Goal: Transaction & Acquisition: Purchase product/service

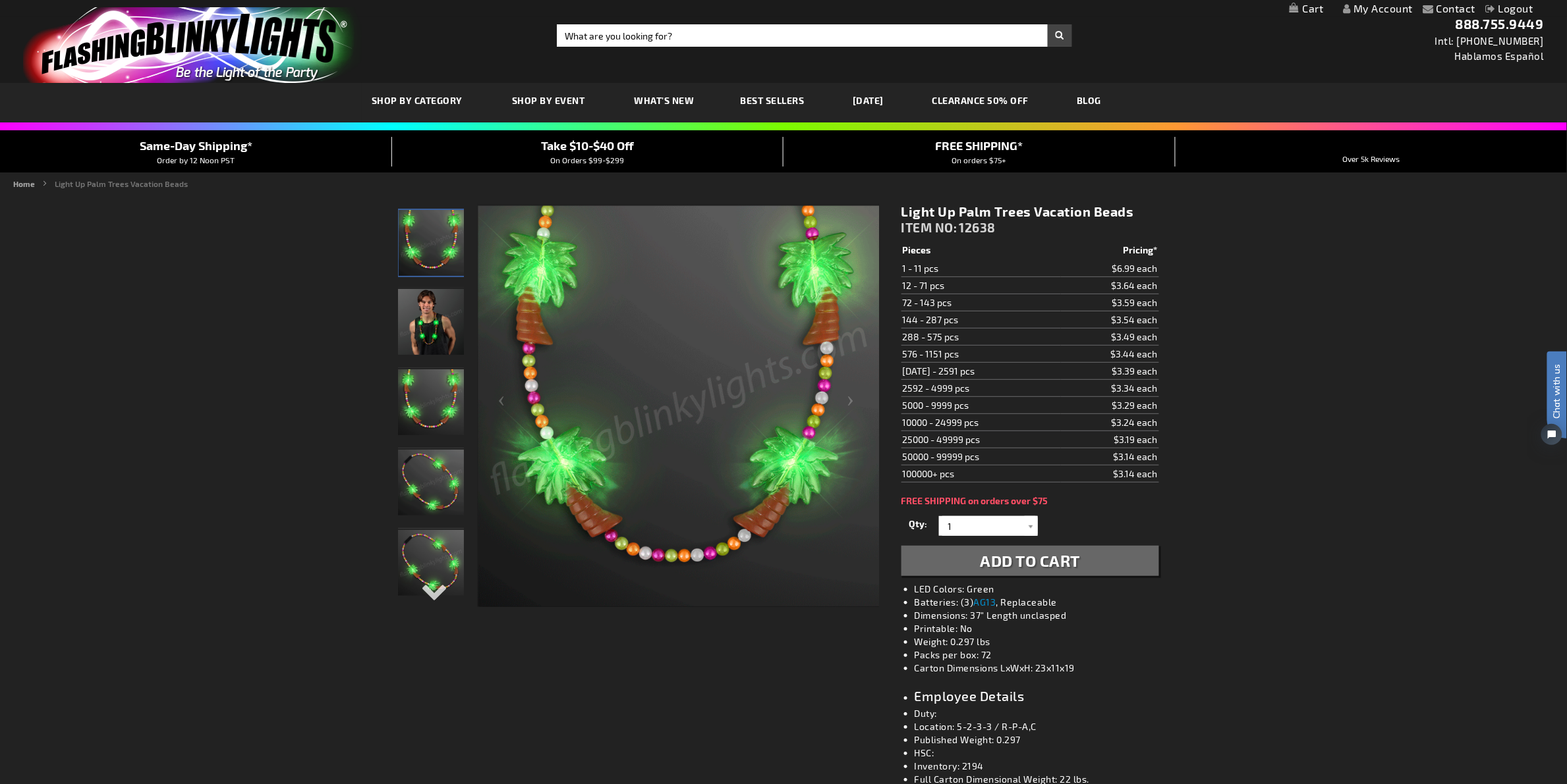
click at [629, 39] on input "Search" at bounding box center [814, 36] width 516 height 23
type input "laura@memoiragency.com"
drag, startPoint x: 735, startPoint y: 45, endPoint x: 298, endPoint y: 41, distance: 437.0
click at [298, 41] on div "Toggle Nav Search Search laura@memoiragency.com × Search 888.755.9449 Intl: 818…" at bounding box center [784, 42] width 1567 height 83
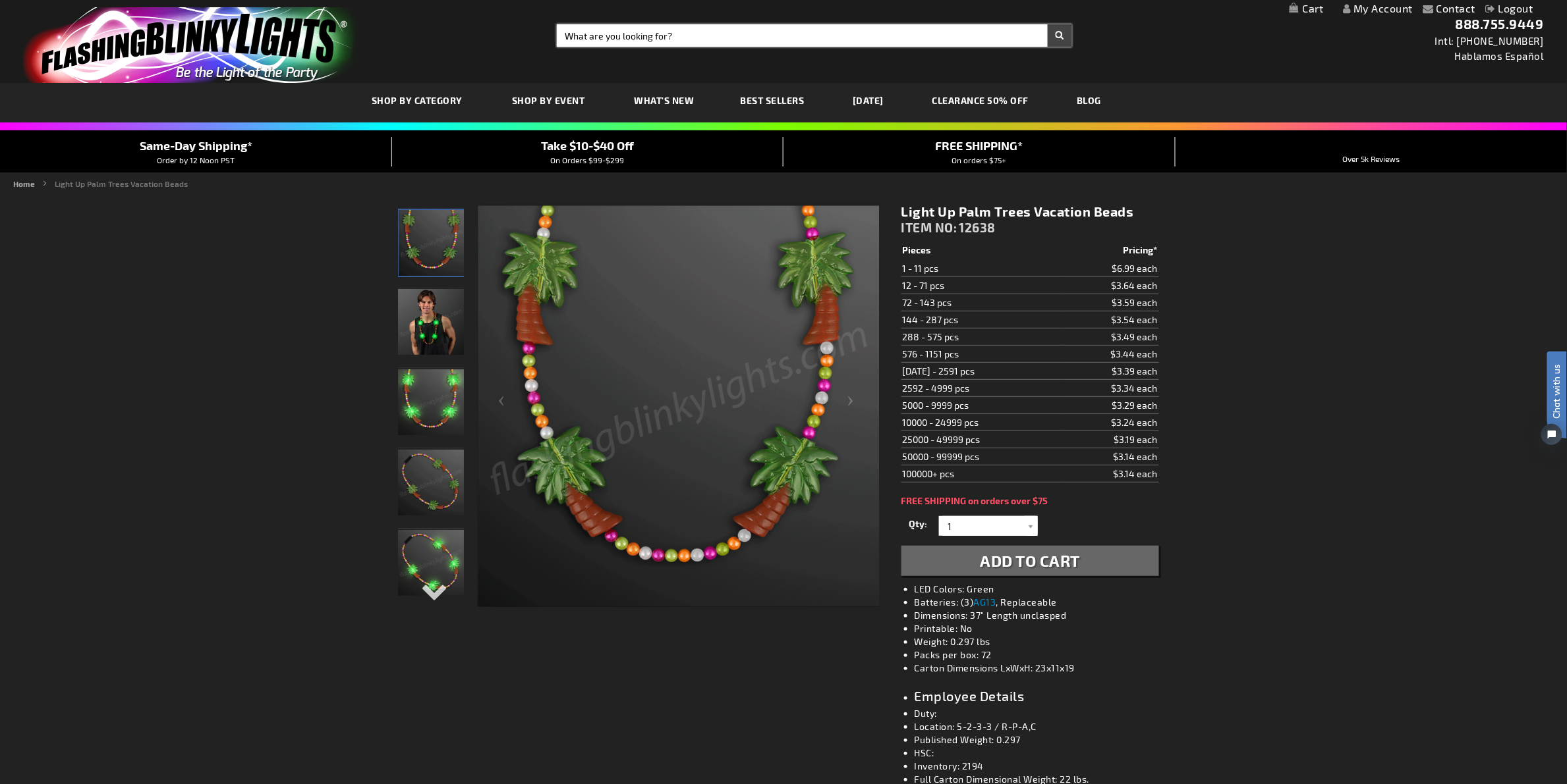
click at [825, 28] on input "Search" at bounding box center [814, 36] width 516 height 23
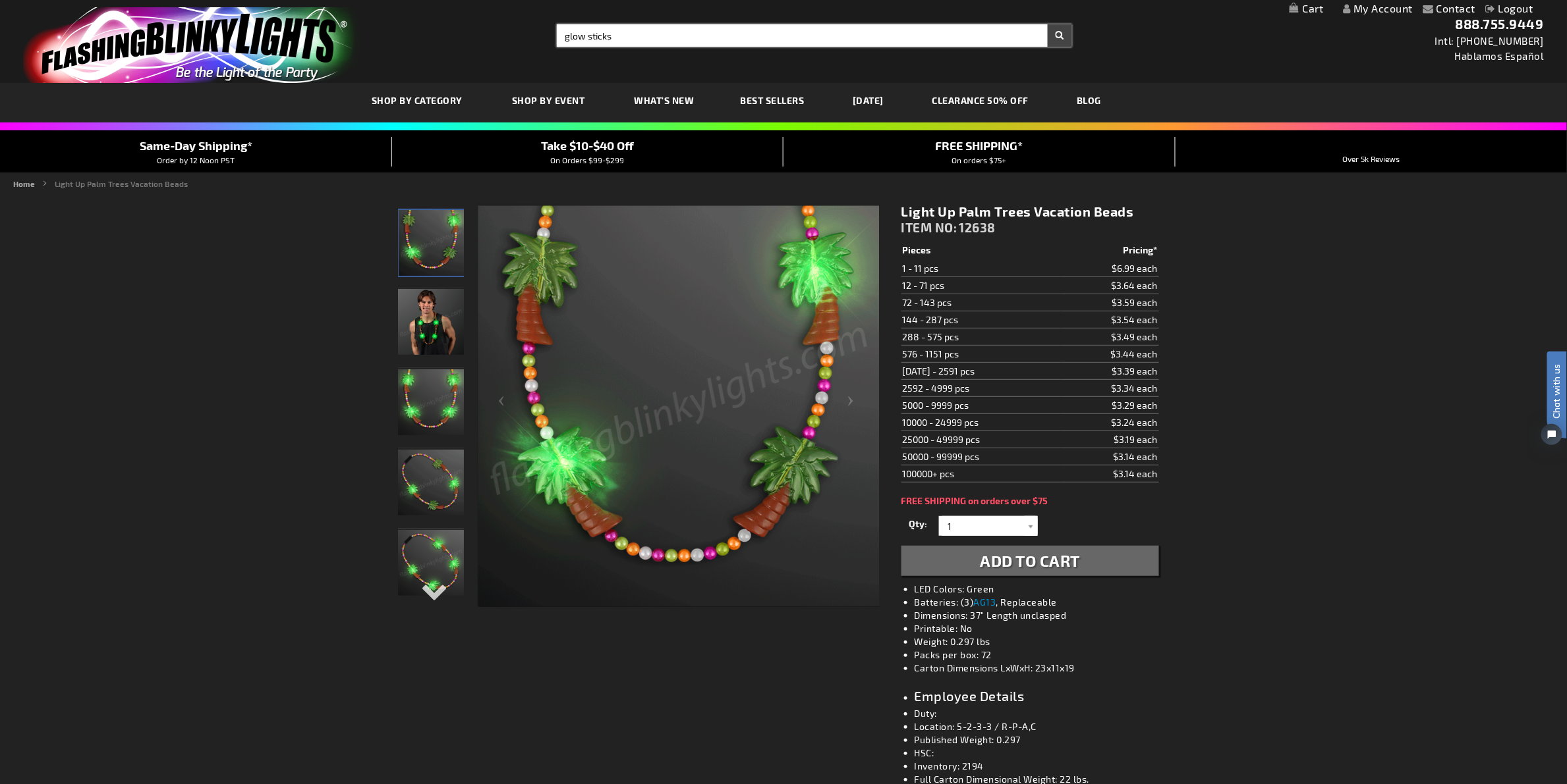
type input "glow sticks"
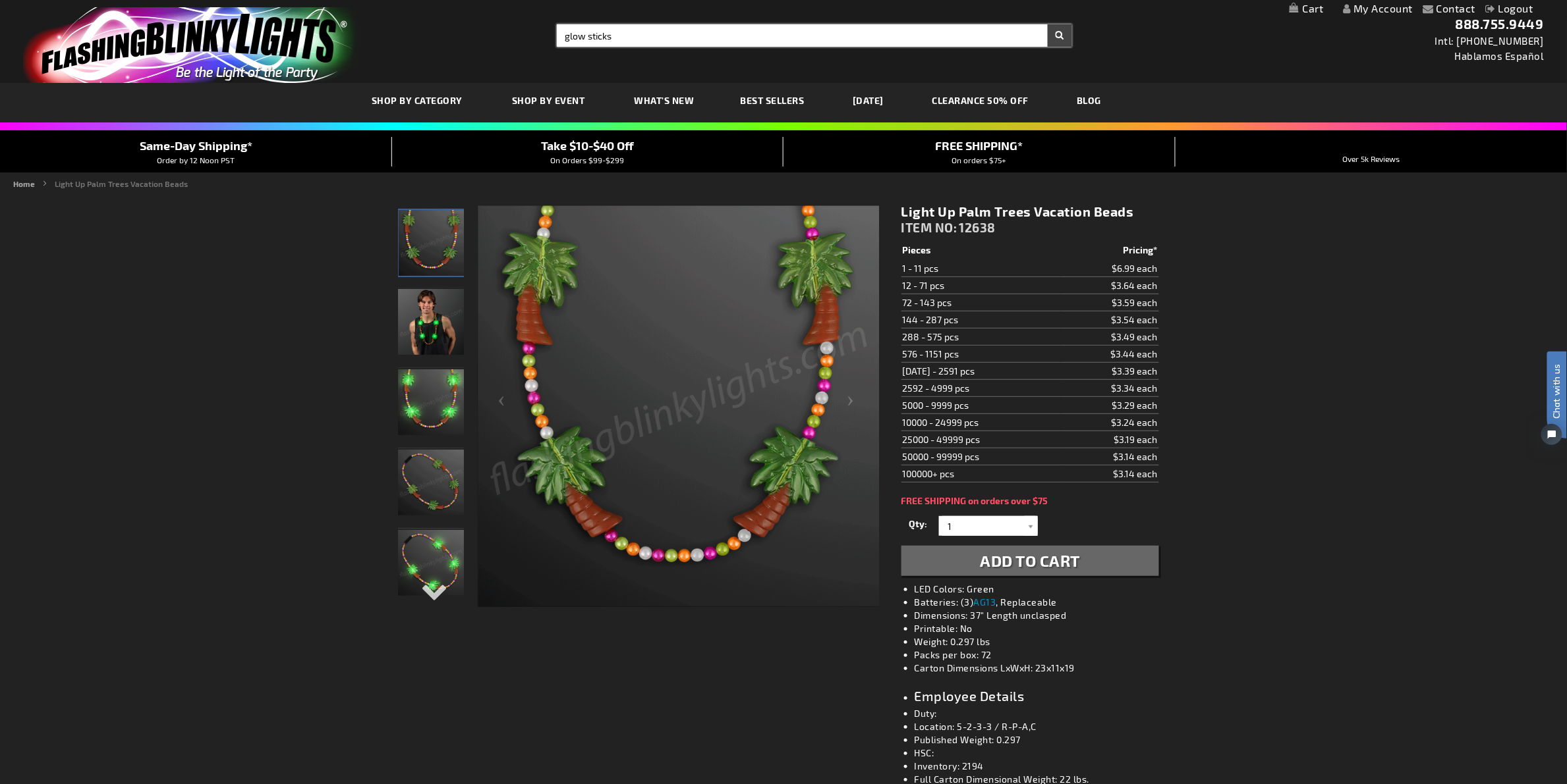
click at [1047, 25] on button "Search" at bounding box center [1059, 36] width 25 height 23
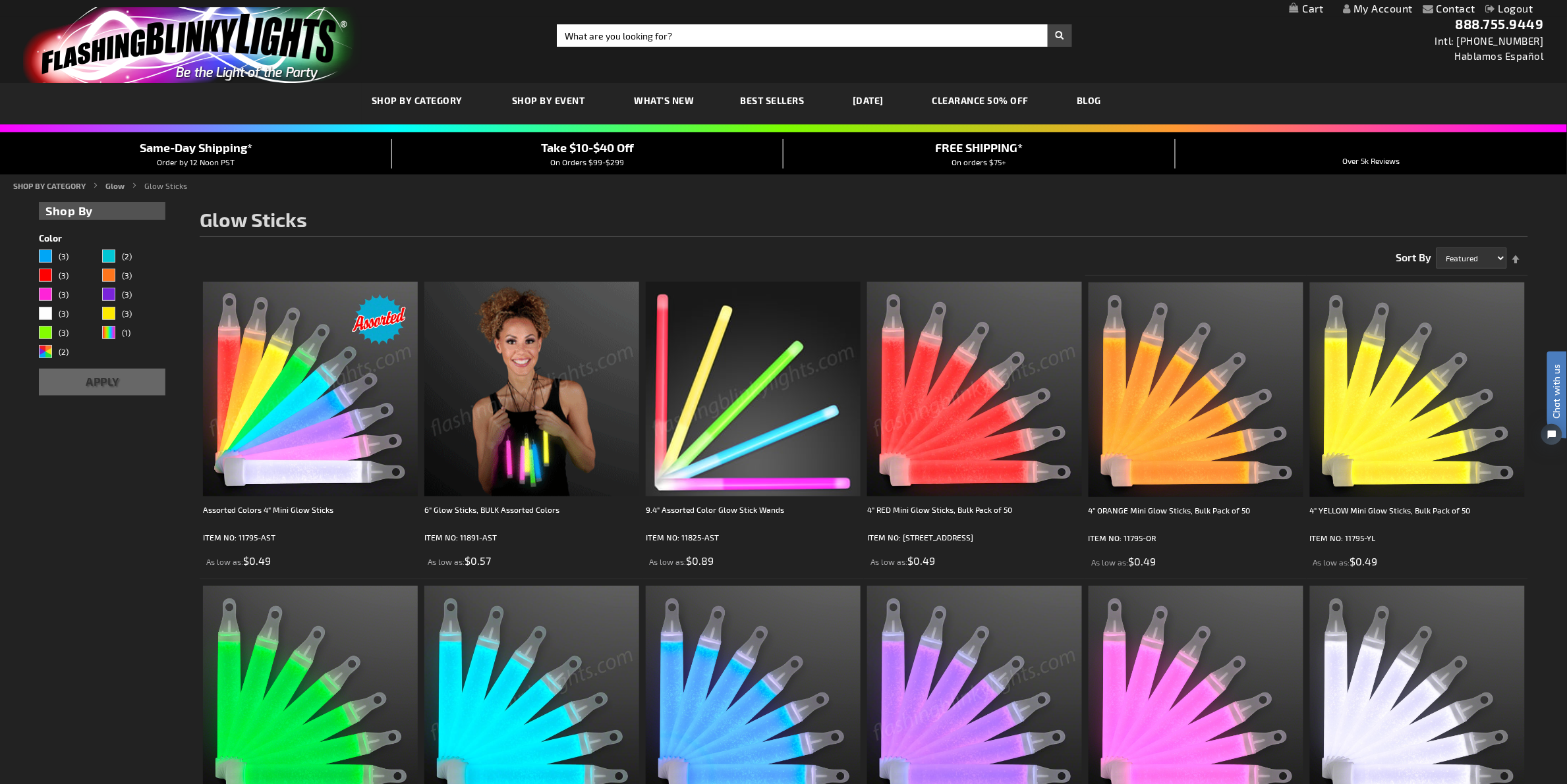
click at [548, 425] on img at bounding box center [532, 389] width 215 height 215
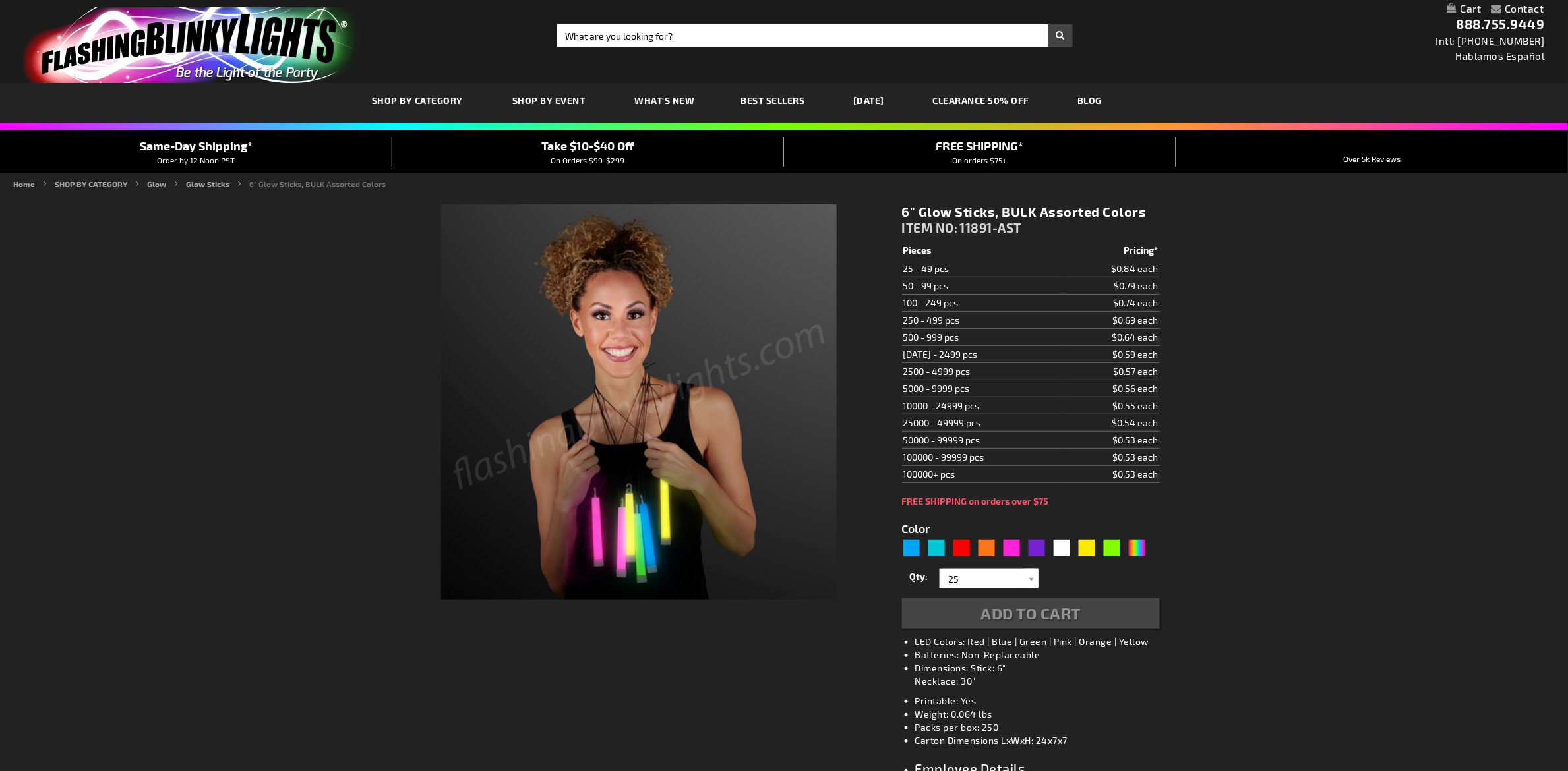
type input "5635"
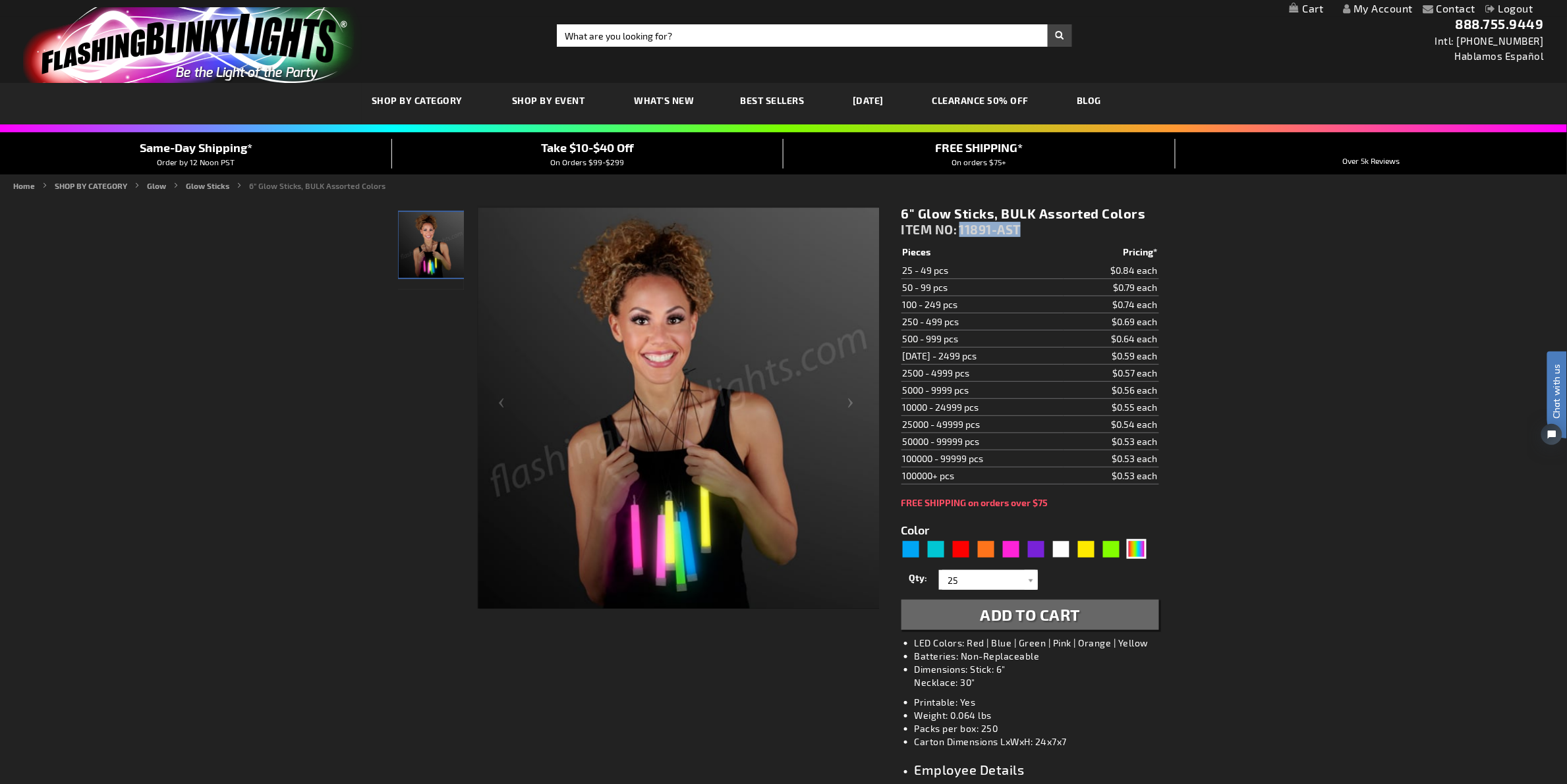
drag, startPoint x: 1025, startPoint y: 225, endPoint x: 963, endPoint y: 232, distance: 62.4
click at [963, 232] on div "6" Glow Sticks, BULK Assorted Colors ITEM NO: 11891-AST" at bounding box center [1030, 224] width 258 height 39
